Goal: Transaction & Acquisition: Purchase product/service

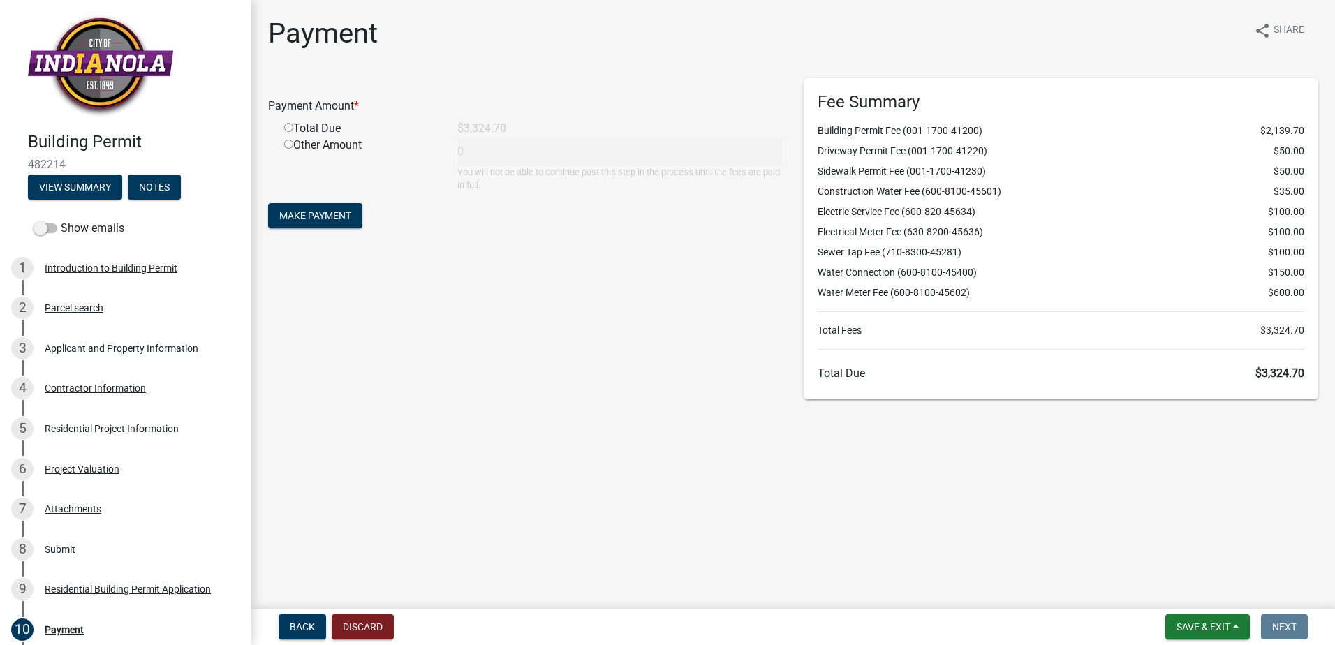
click at [285, 131] on input "radio" at bounding box center [288, 127] width 9 height 9
radio input "true"
type input "3324.7"
click at [347, 221] on span "Make Payment" at bounding box center [315, 215] width 72 height 11
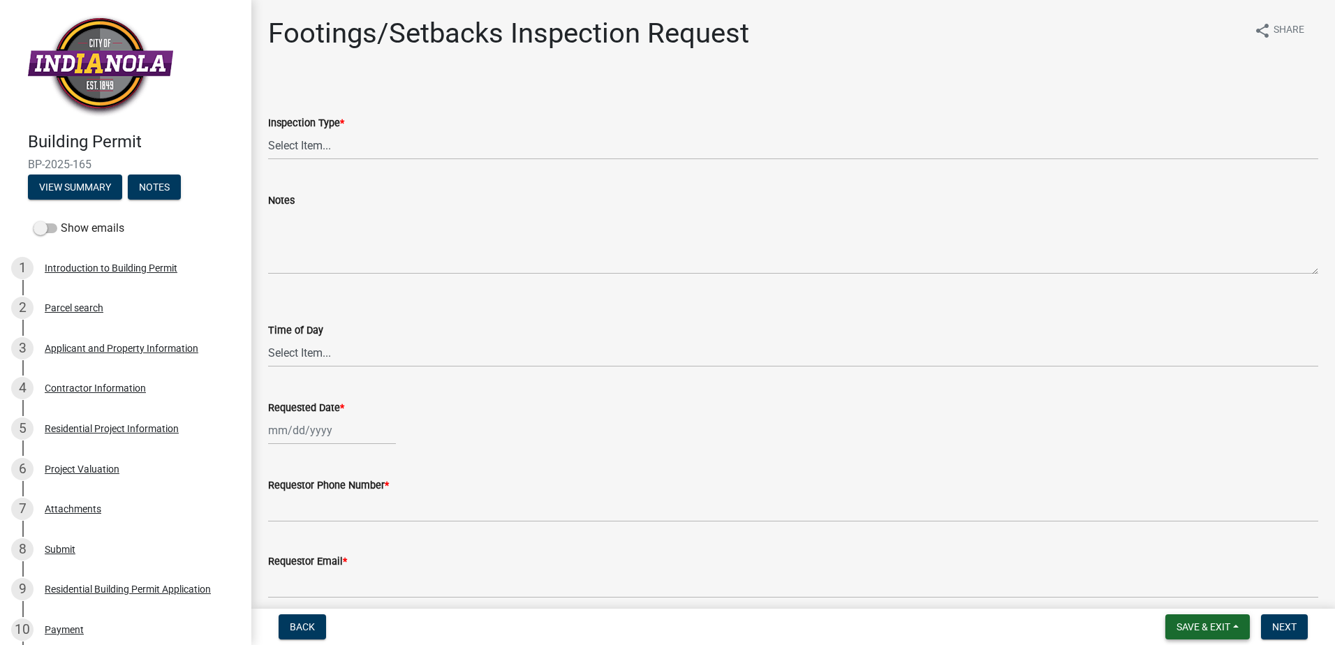
click at [1221, 629] on span "Save & Exit" at bounding box center [1203, 626] width 54 height 11
click at [1203, 596] on button "Save & Exit" at bounding box center [1194, 591] width 112 height 34
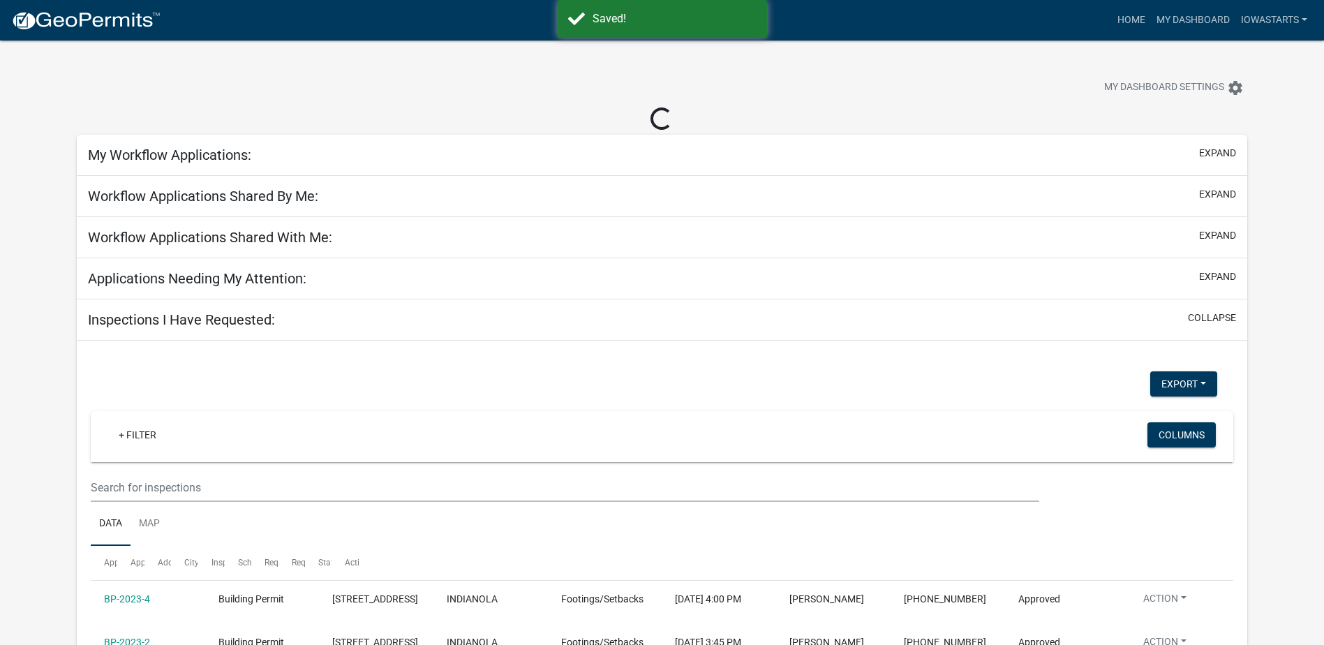
select select "3: 100"
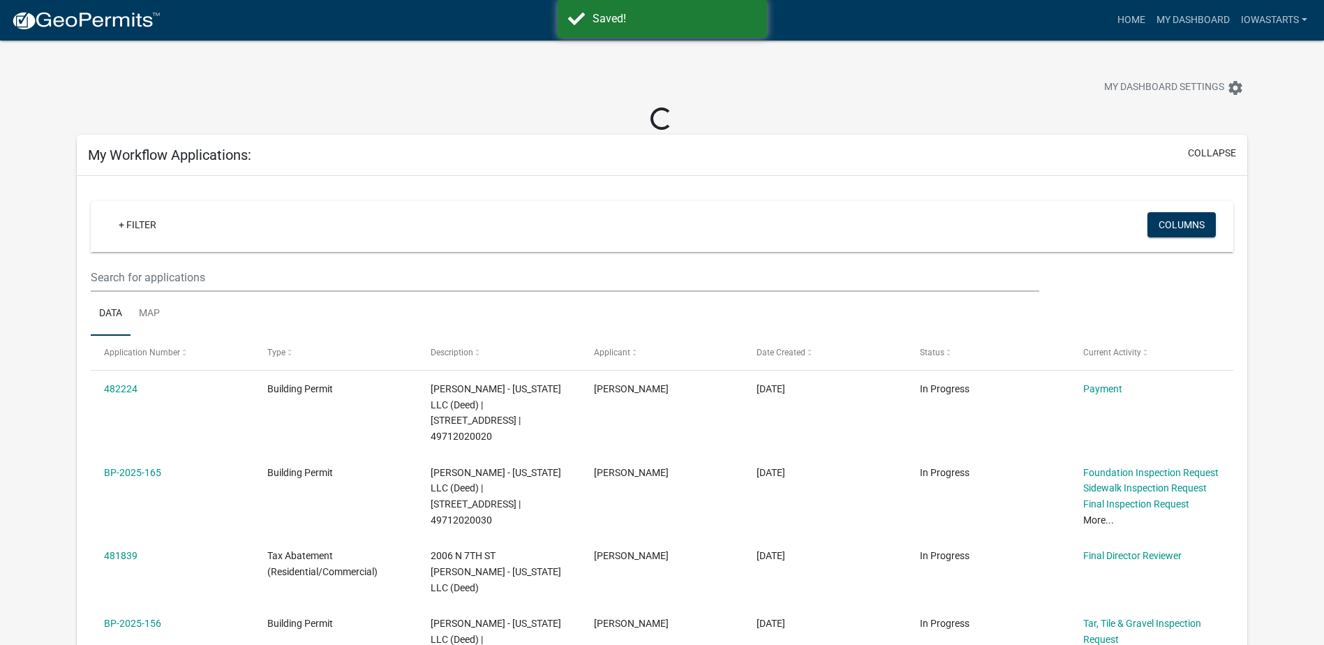
select select "3: 100"
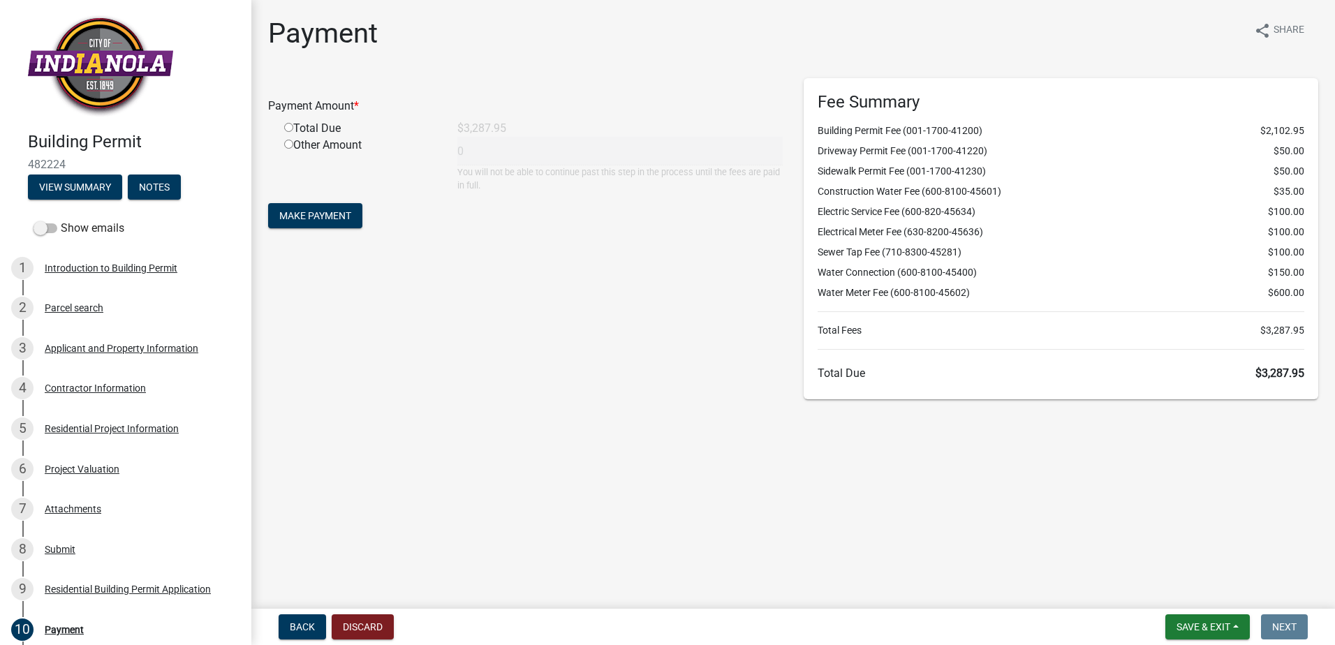
click at [288, 130] on input "radio" at bounding box center [288, 127] width 9 height 9
radio input "true"
type input "3287.95"
click at [308, 217] on span "Make Payment" at bounding box center [315, 215] width 72 height 11
